Goal: Task Accomplishment & Management: Manage account settings

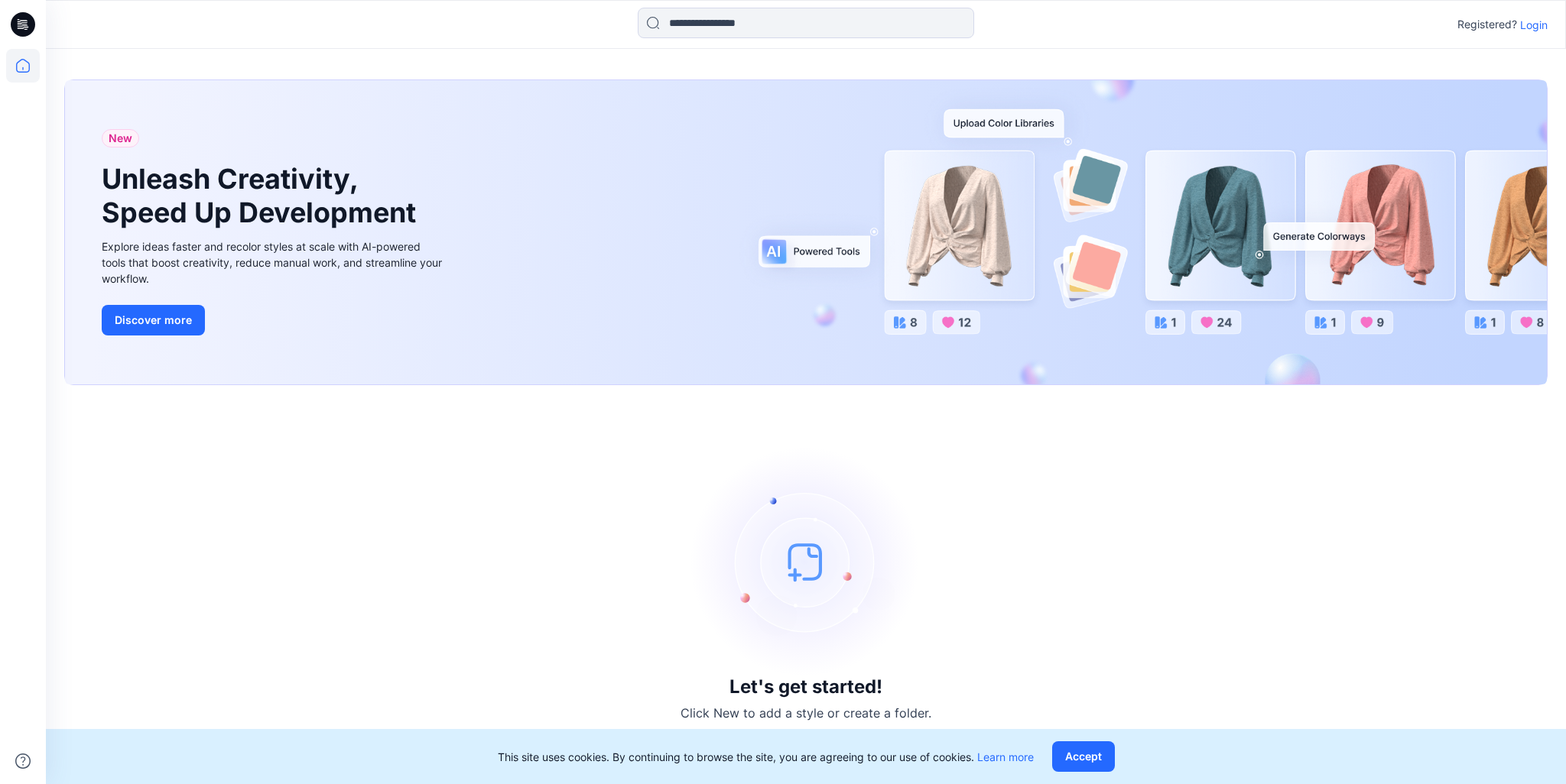
click at [1526, 25] on p "Login" at bounding box center [1534, 25] width 28 height 16
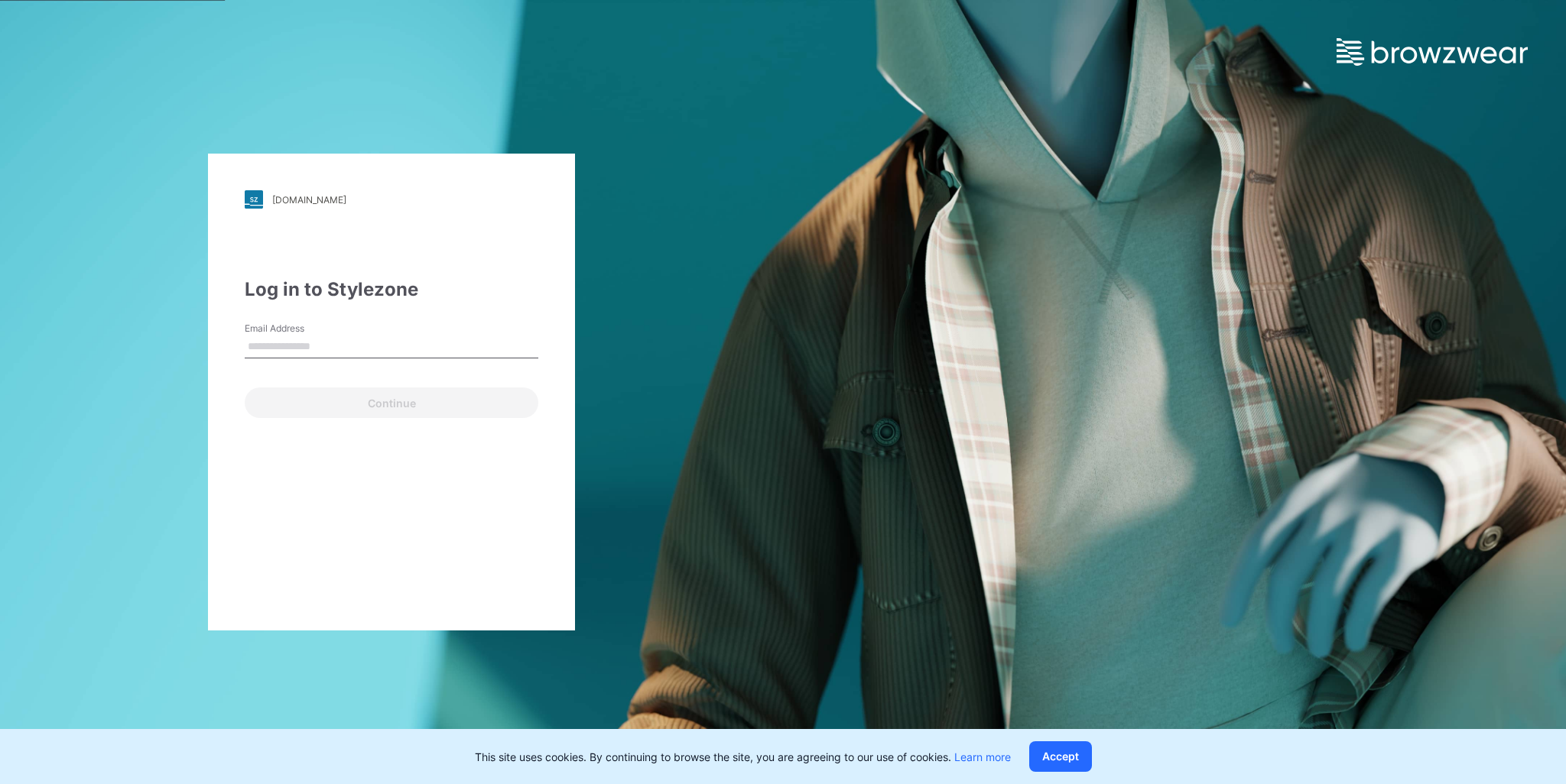
type input "**********"
click at [397, 399] on button "Continue" at bounding box center [392, 403] width 294 height 31
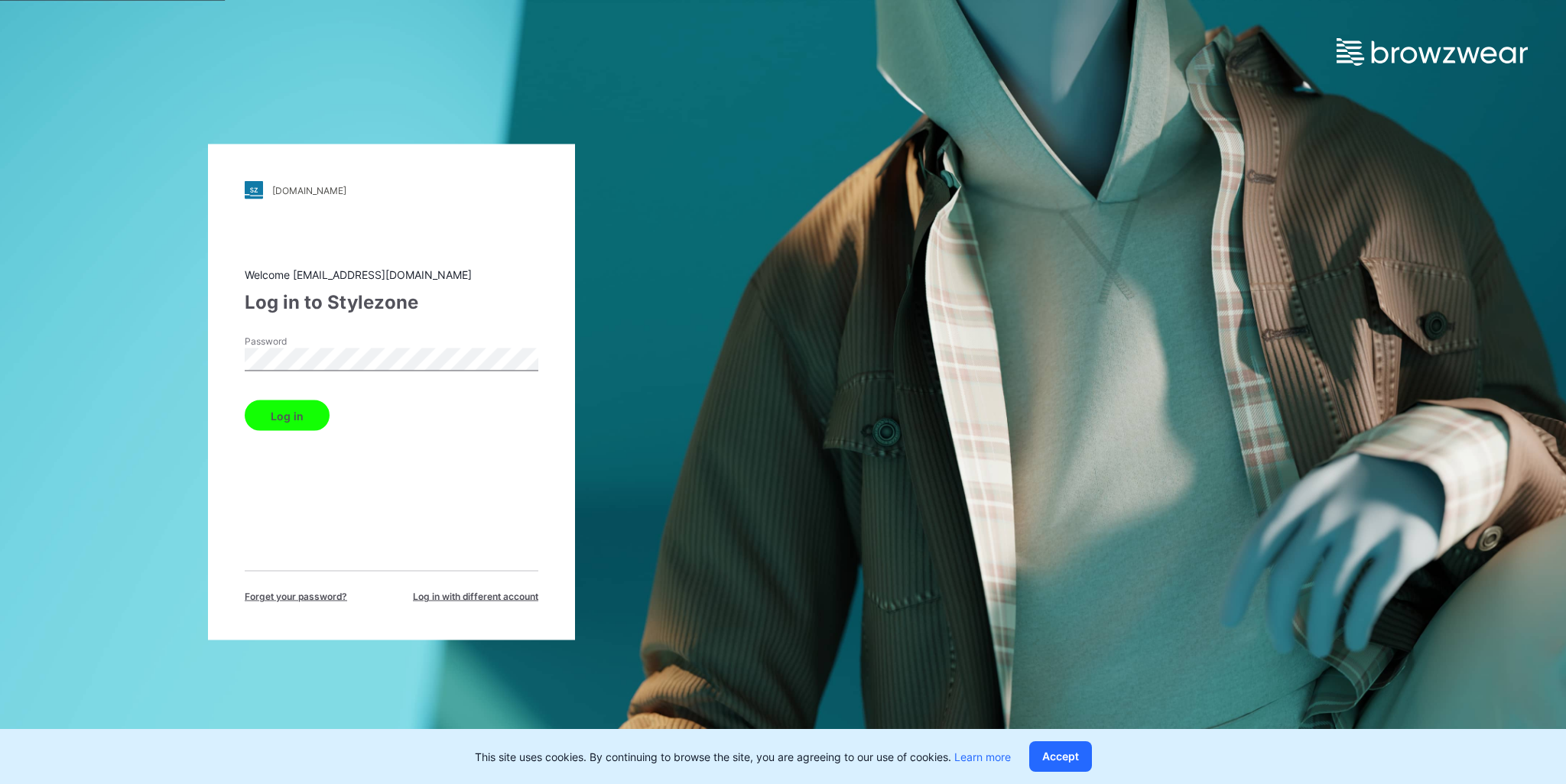
click at [299, 412] on button "Log in" at bounding box center [287, 416] width 85 height 31
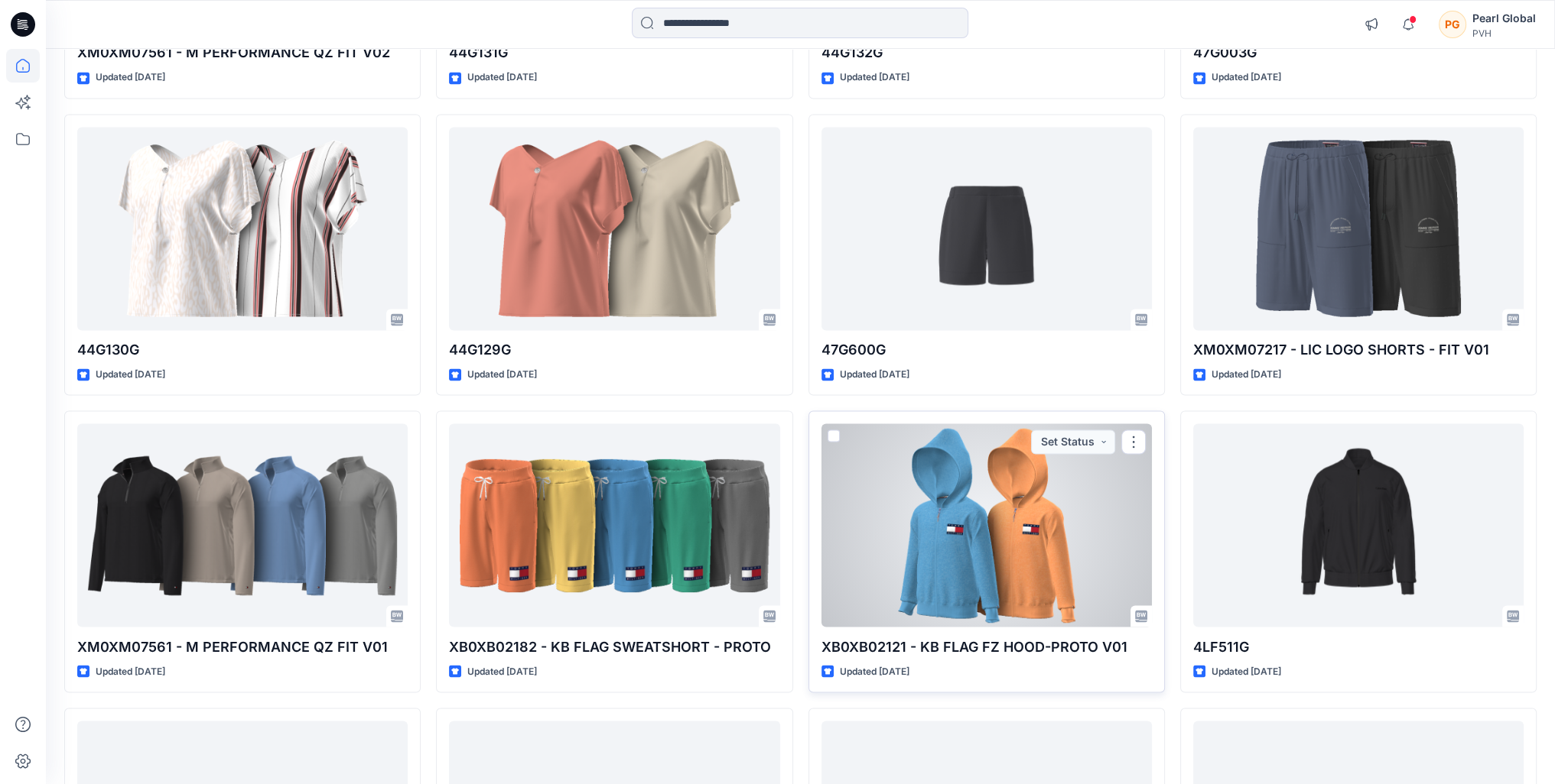
scroll to position [3813, 0]
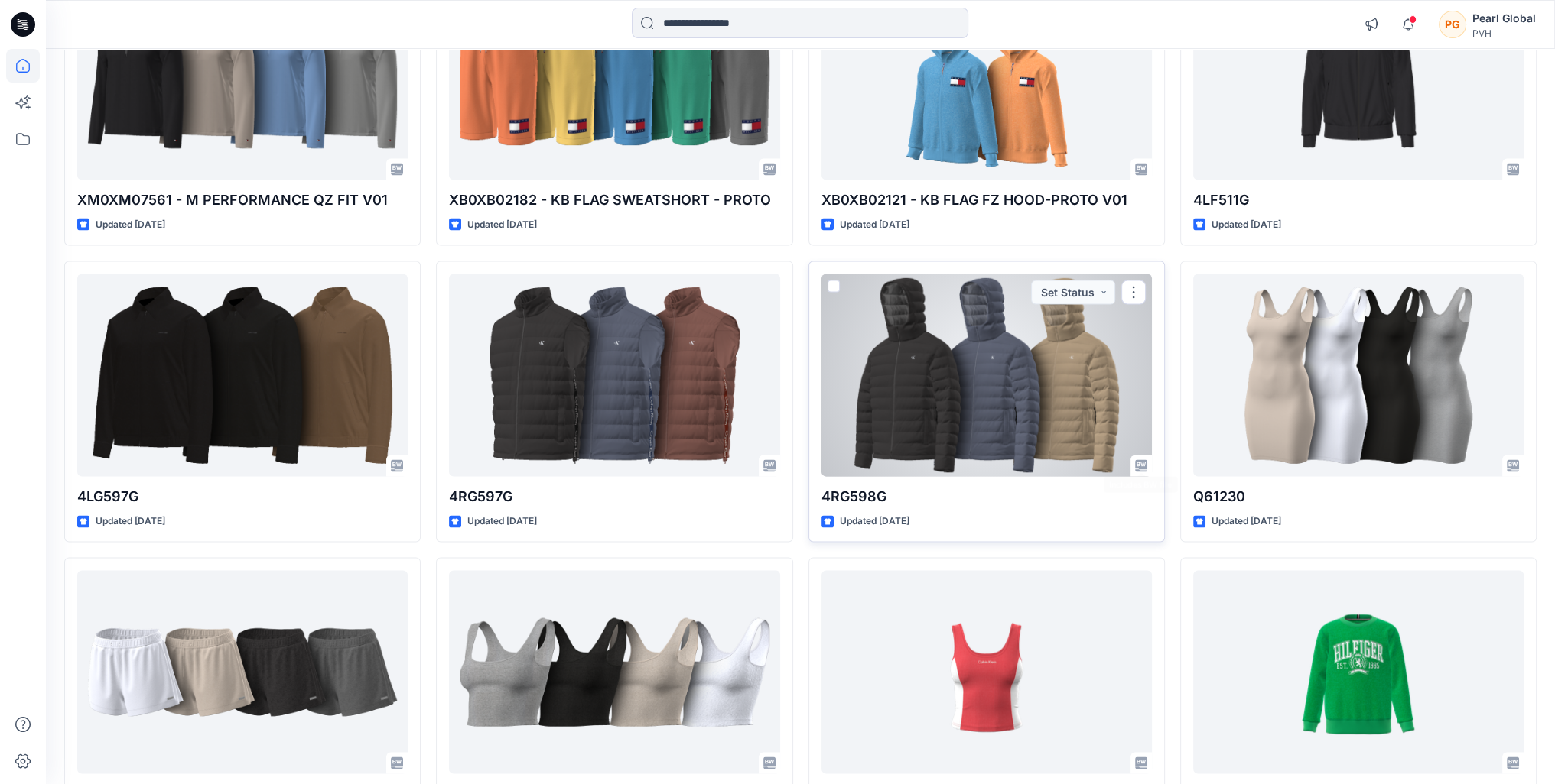
drag, startPoint x: 1086, startPoint y: 474, endPoint x: 973, endPoint y: 519, distance: 121.6
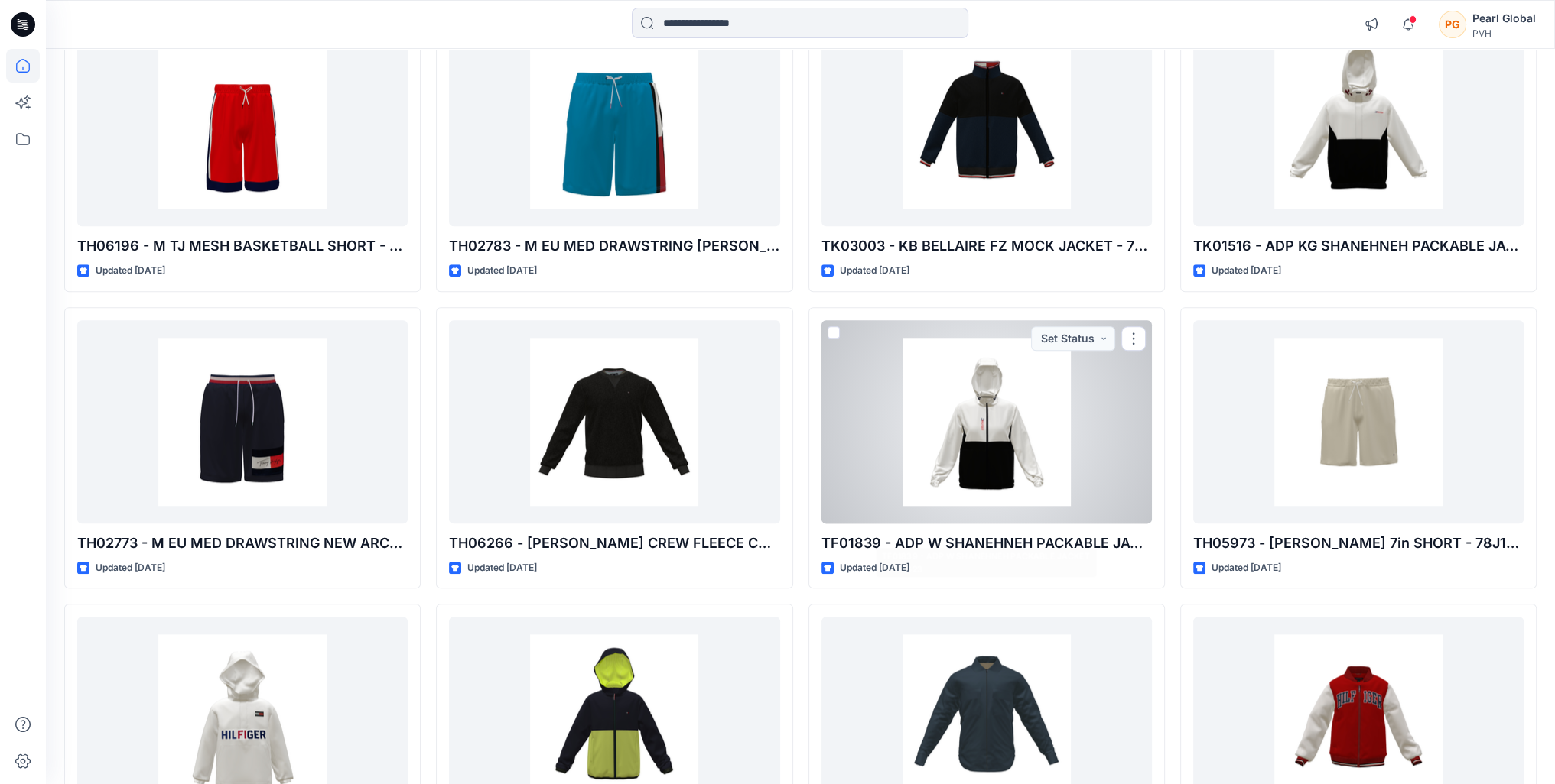
scroll to position [25253, 0]
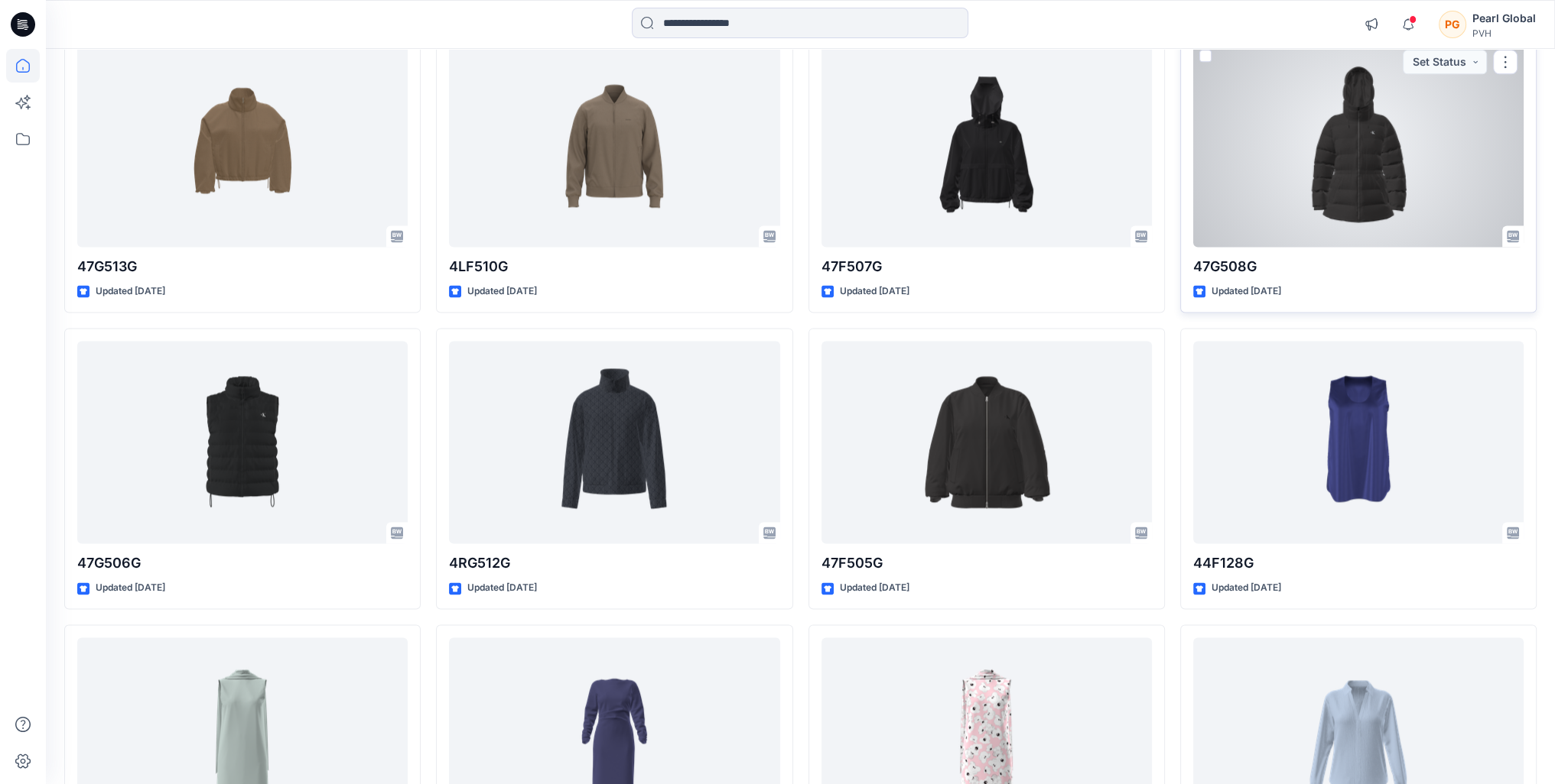
scroll to position [10547, 0]
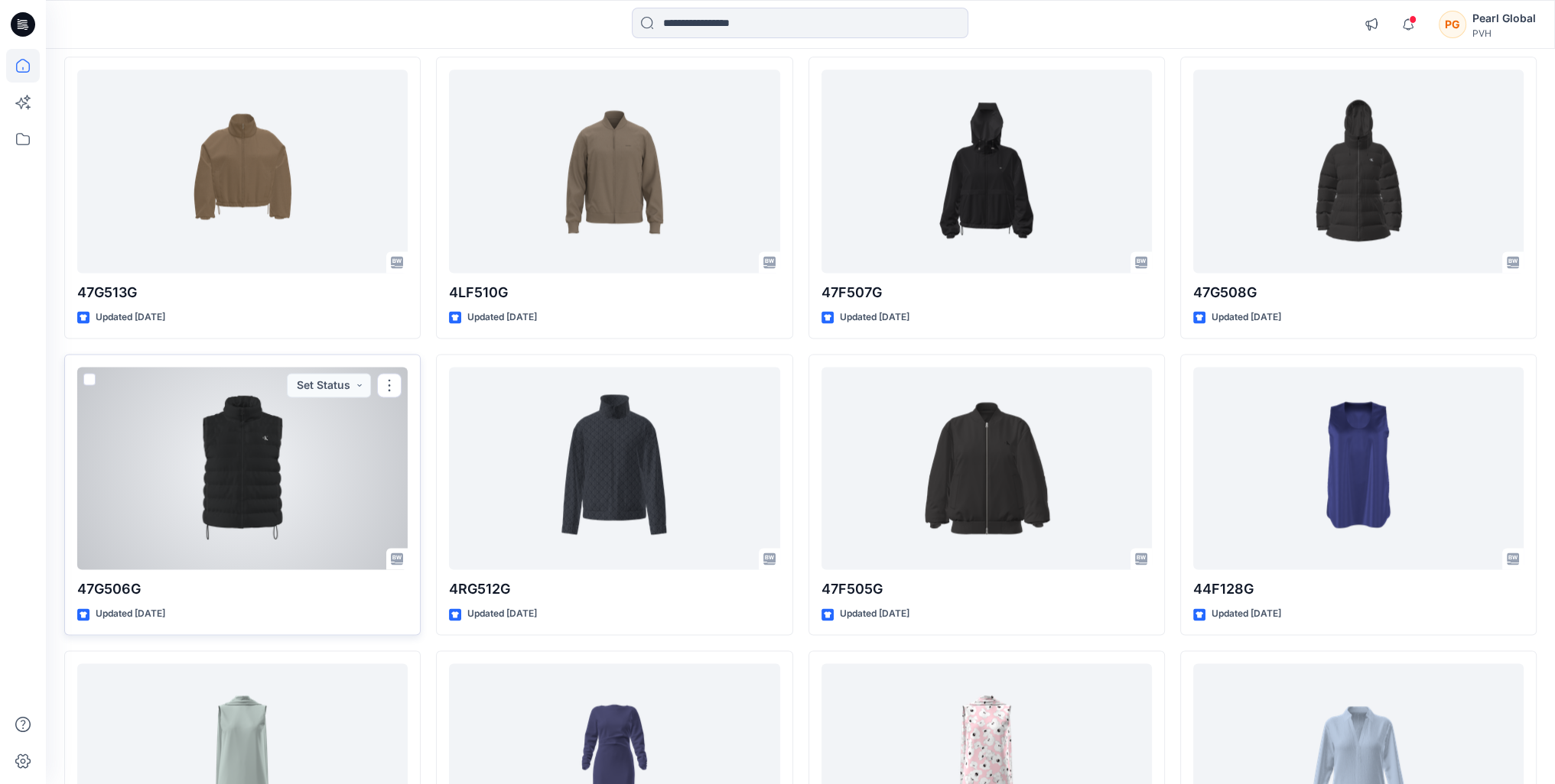
click at [267, 456] on div at bounding box center [242, 468] width 330 height 203
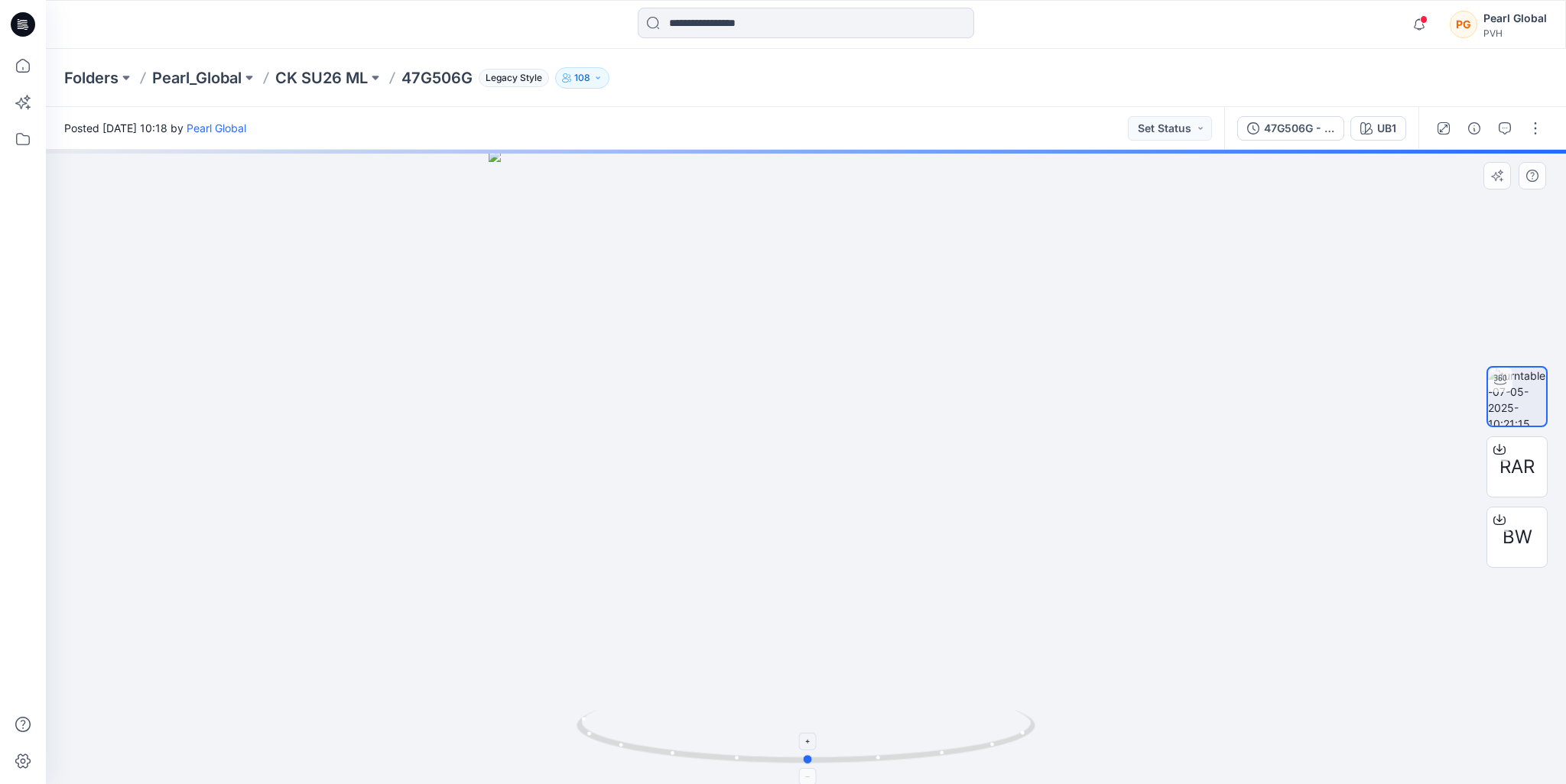
click at [1014, 737] on icon at bounding box center [808, 739] width 462 height 58
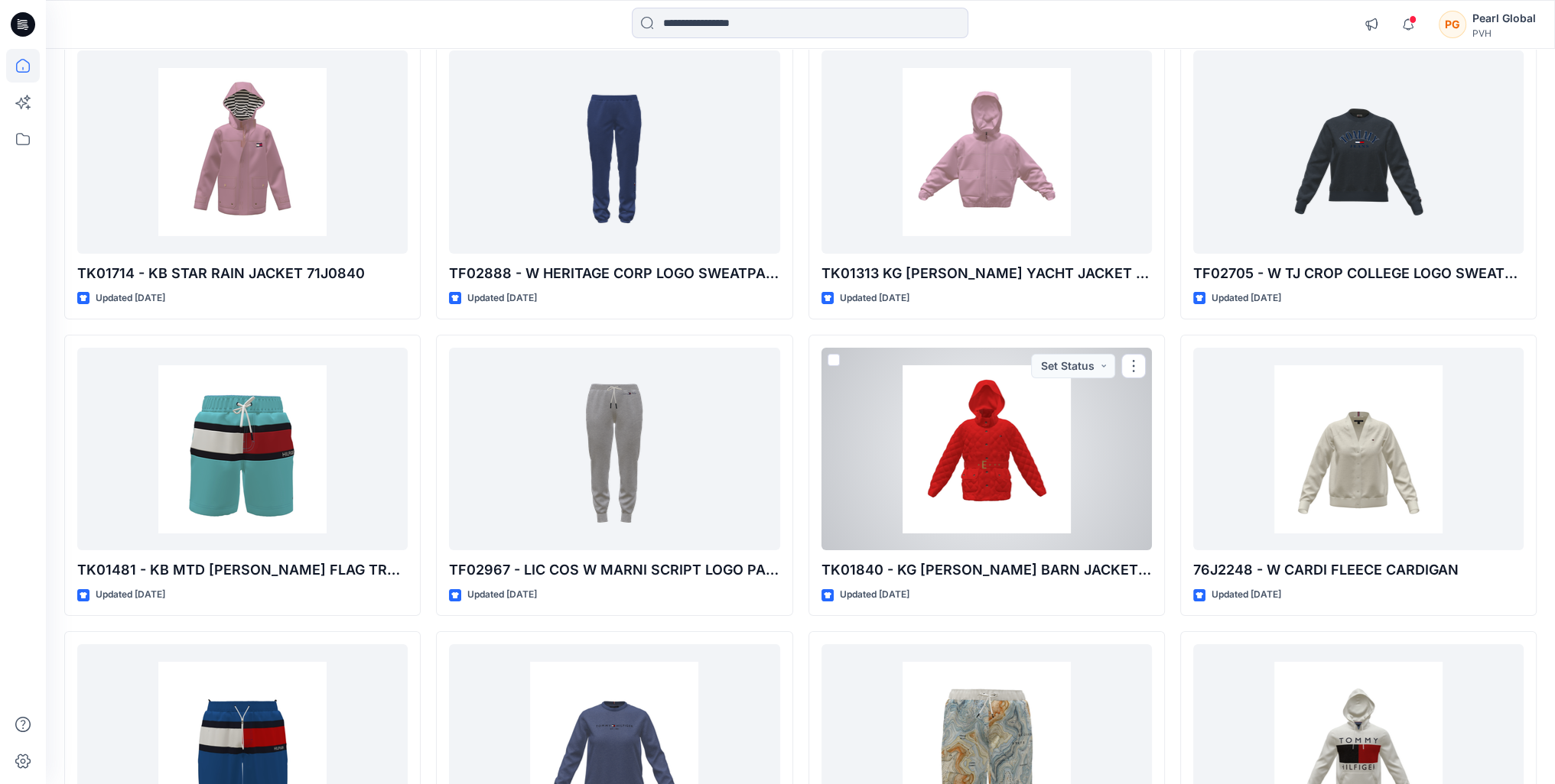
scroll to position [22888, 0]
